Goal: Obtain resource: Download file/media

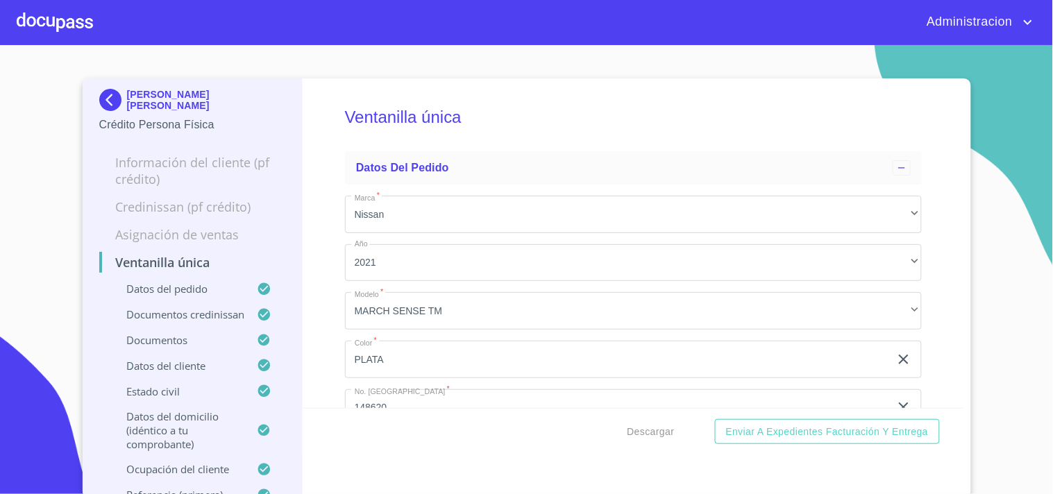
click at [176, 90] on div "[PERSON_NAME] [PERSON_NAME]" at bounding box center [192, 103] width 187 height 28
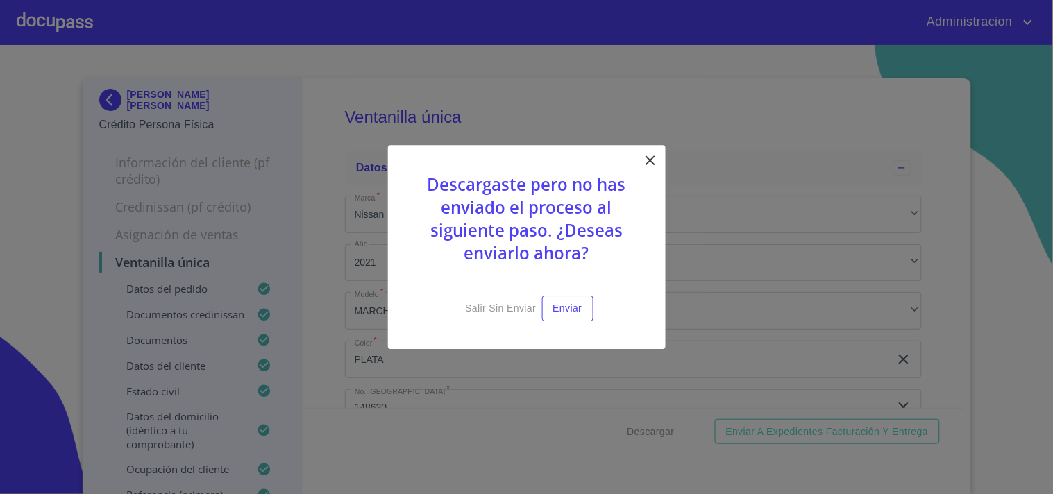
click at [169, 99] on div at bounding box center [526, 247] width 1053 height 494
click at [512, 303] on span "Salir sin enviar" at bounding box center [500, 308] width 71 height 17
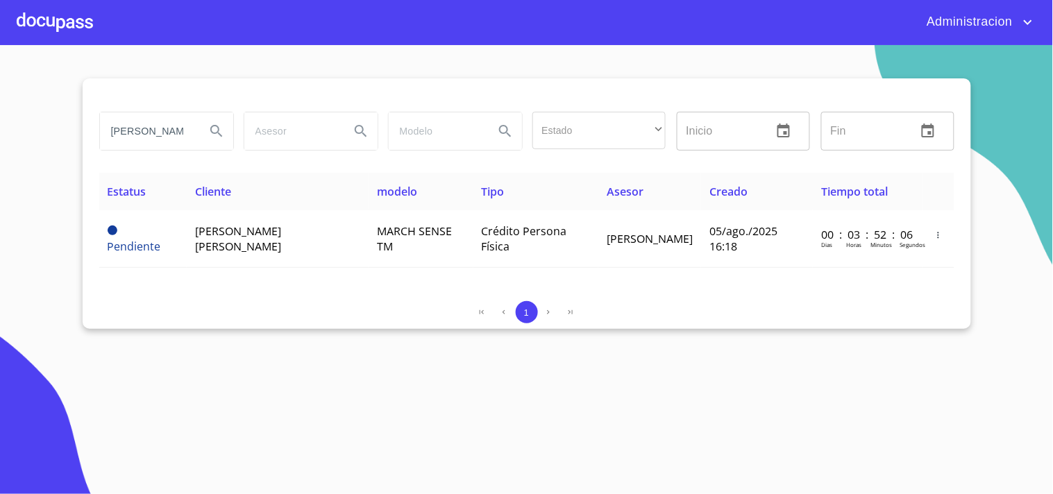
drag, startPoint x: 45, startPoint y: 163, endPoint x: 0, endPoint y: 104, distance: 74.3
click at [0, 137] on section "[PERSON_NAME] Estado ​ ​ Inicio ​ Fin ​ Estatus Cliente modelo Tipo Asesor Crea…" at bounding box center [526, 269] width 1053 height 449
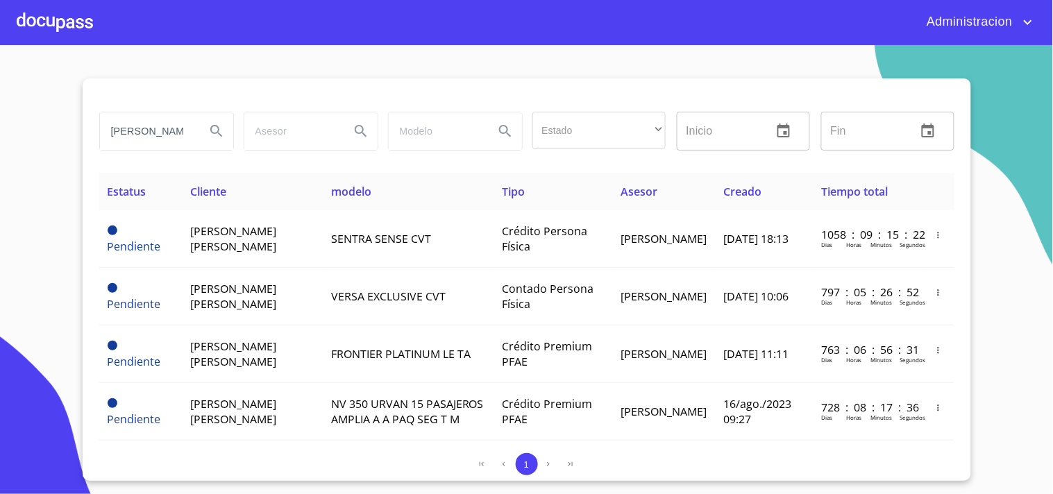
click at [135, 135] on input "[PERSON_NAME]" at bounding box center [147, 130] width 94 height 37
type input "[PERSON_NAME]"
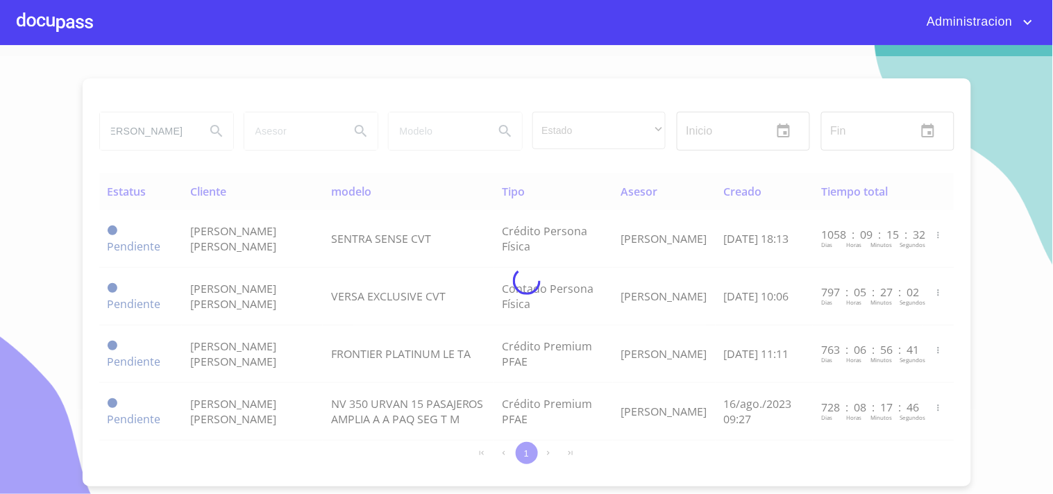
scroll to position [0, 0]
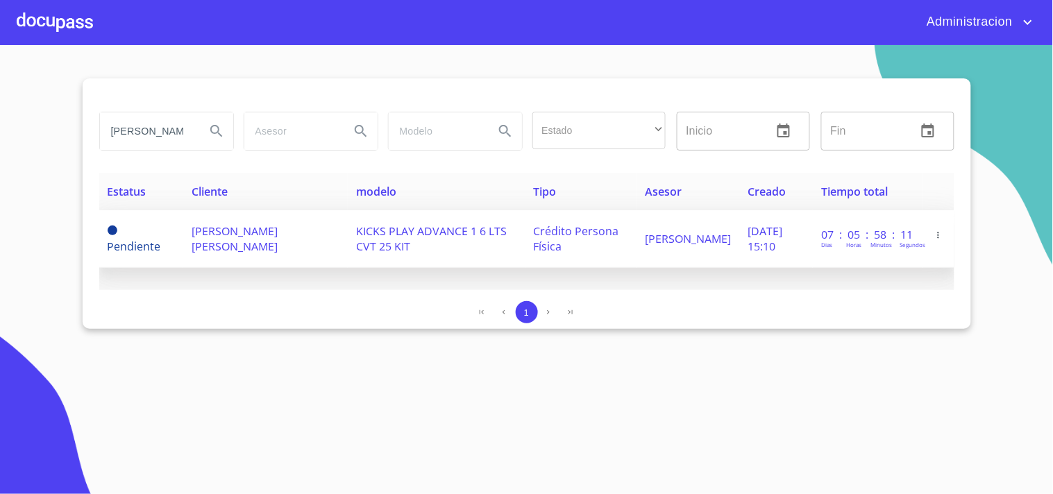
click at [251, 236] on span "[PERSON_NAME] [PERSON_NAME]" at bounding box center [235, 238] width 86 height 31
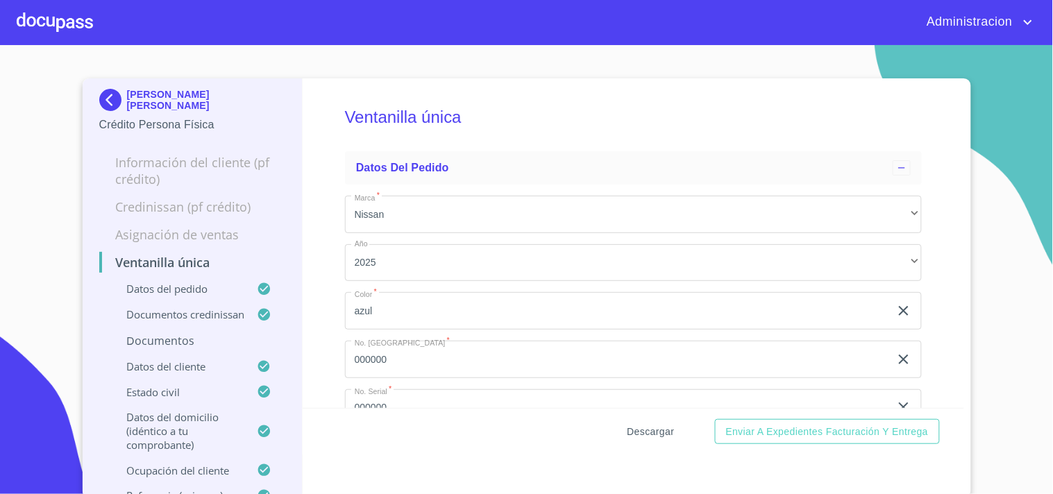
click at [647, 432] on span "Descargar" at bounding box center [650, 431] width 47 height 17
click at [148, 99] on p "[PERSON_NAME] [PERSON_NAME]" at bounding box center [206, 100] width 159 height 22
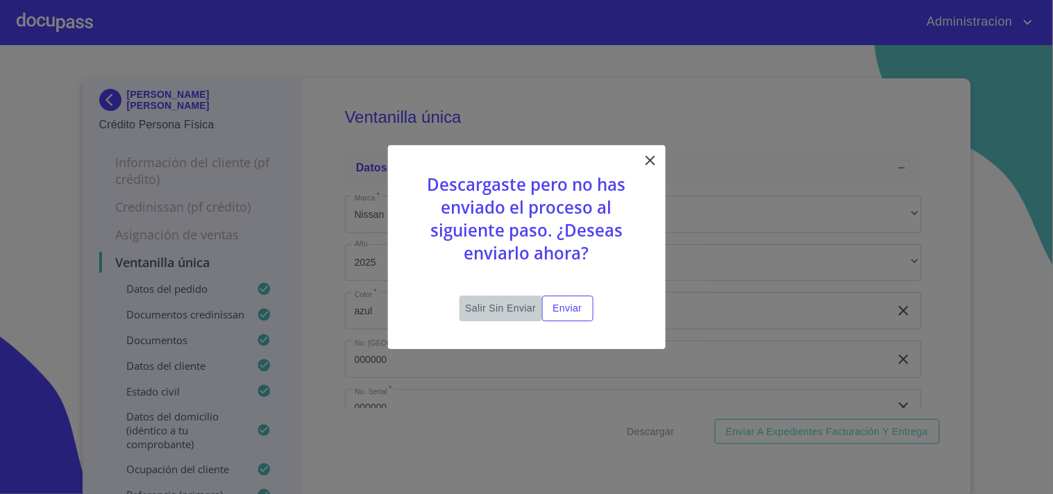
click at [484, 310] on span "Salir sin enviar" at bounding box center [500, 308] width 71 height 17
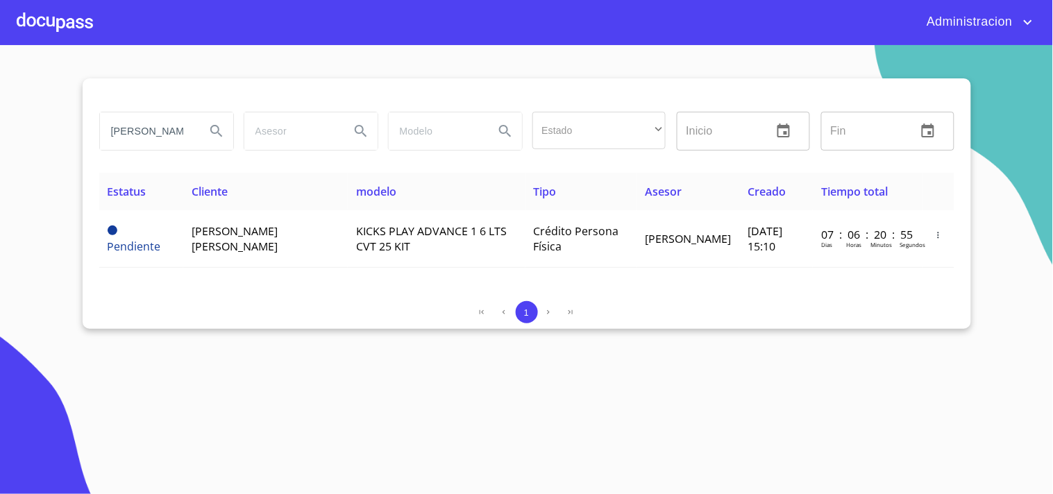
click at [257, 135] on div "[PERSON_NAME] Estado ​ ​ Inicio ​ Fin ​" at bounding box center [527, 131] width 866 height 50
type input "M"
type input "[PERSON_NAME]"
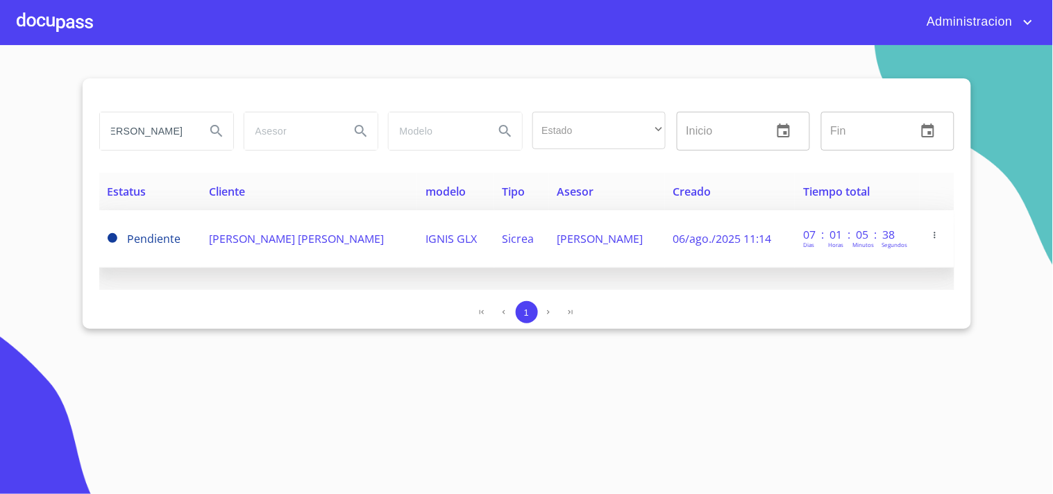
click at [239, 244] on span "[PERSON_NAME] [PERSON_NAME]" at bounding box center [296, 238] width 175 height 15
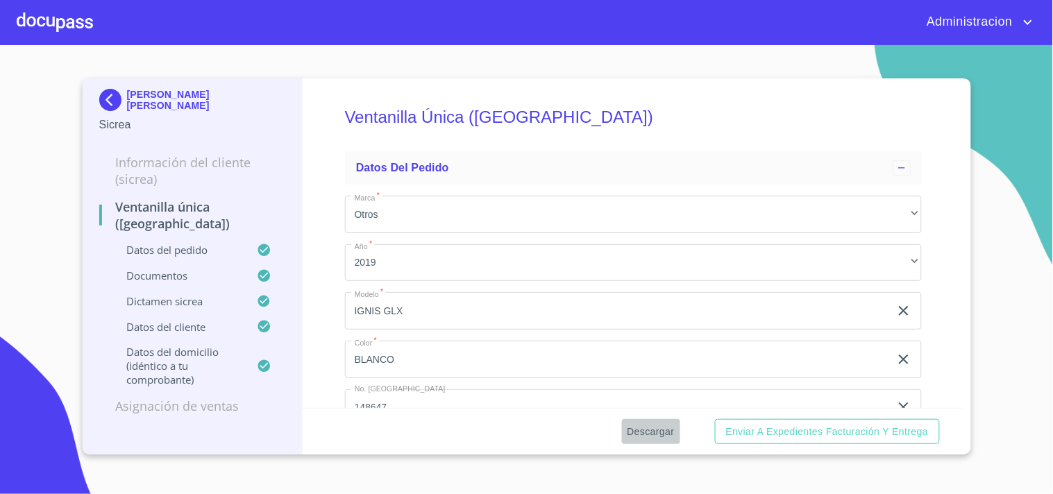
click at [642, 434] on span "Descargar" at bounding box center [650, 431] width 47 height 17
